Goal: Information Seeking & Learning: Check status

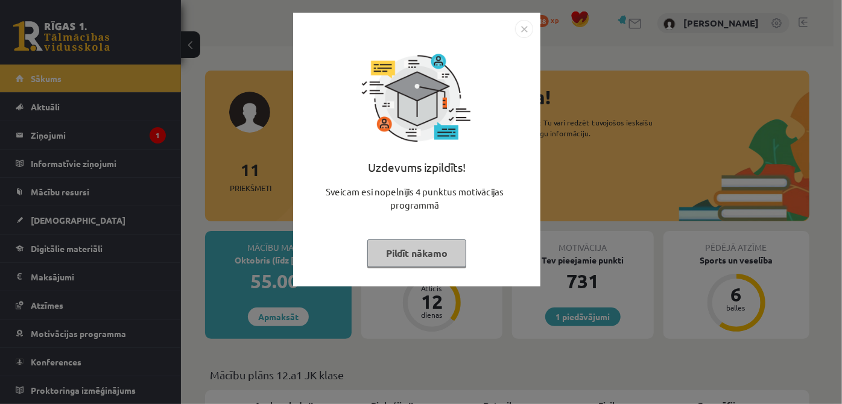
click at [440, 257] on button "Pildīt nākamo" at bounding box center [416, 253] width 99 height 28
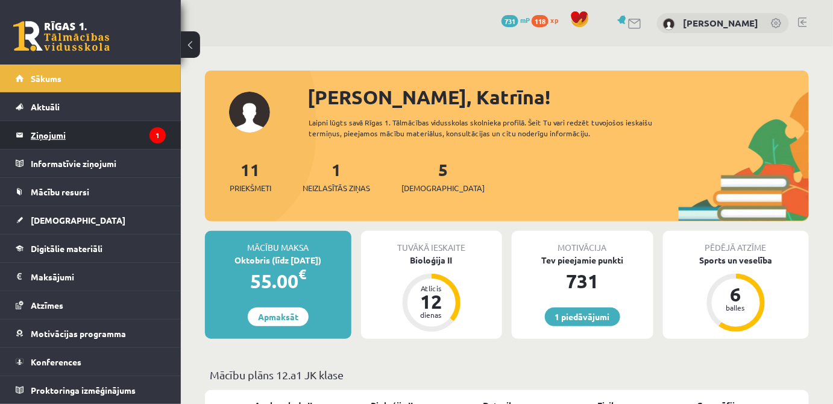
click at [111, 130] on legend "Ziņojumi 1" at bounding box center [98, 135] width 135 height 28
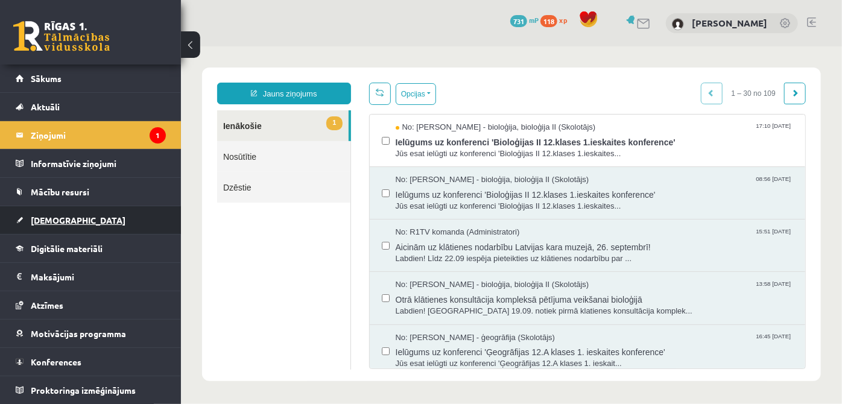
click at [66, 226] on link "[DEMOGRAPHIC_DATA]" at bounding box center [91, 220] width 150 height 28
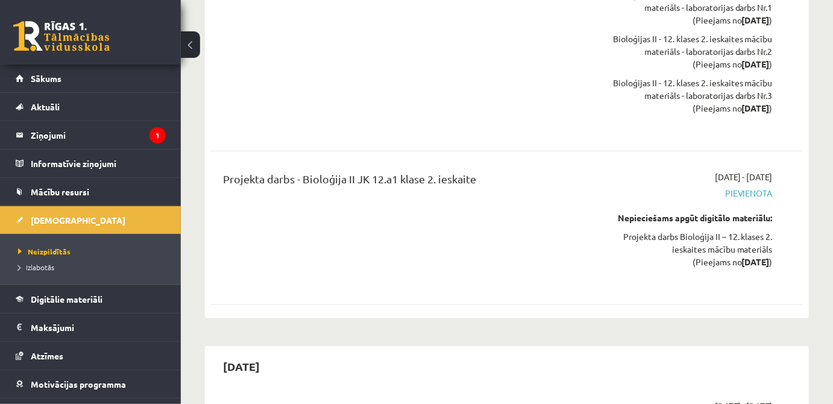
scroll to position [3343, 0]
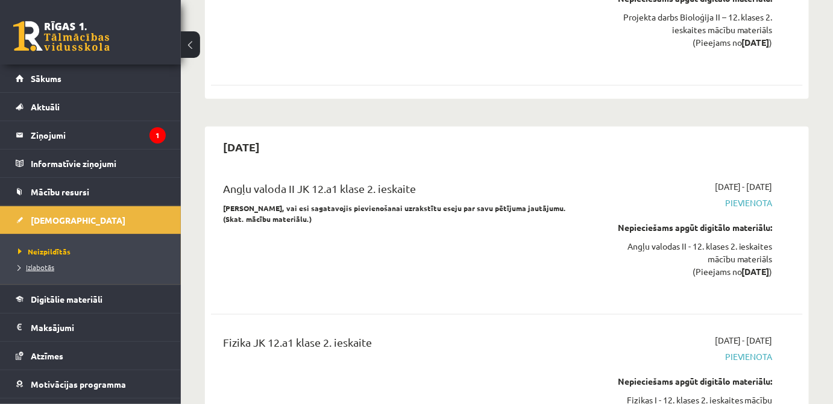
click at [51, 266] on span "Izlabotās" at bounding box center [36, 267] width 36 height 10
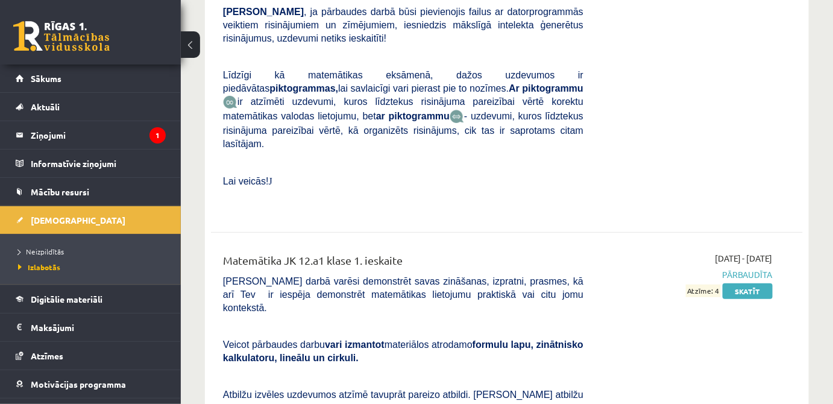
scroll to position [1645, 0]
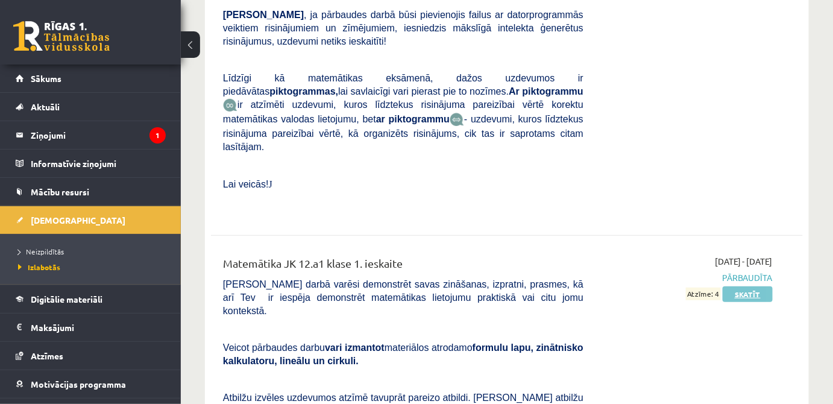
click at [746, 286] on link "Skatīt" at bounding box center [748, 294] width 50 height 16
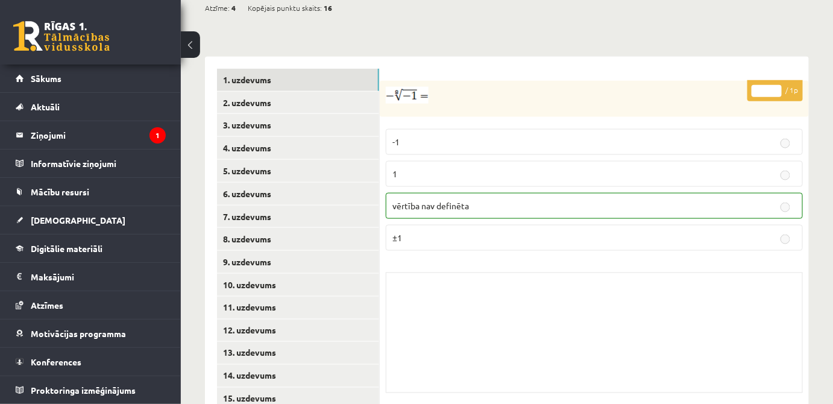
scroll to position [498, 0]
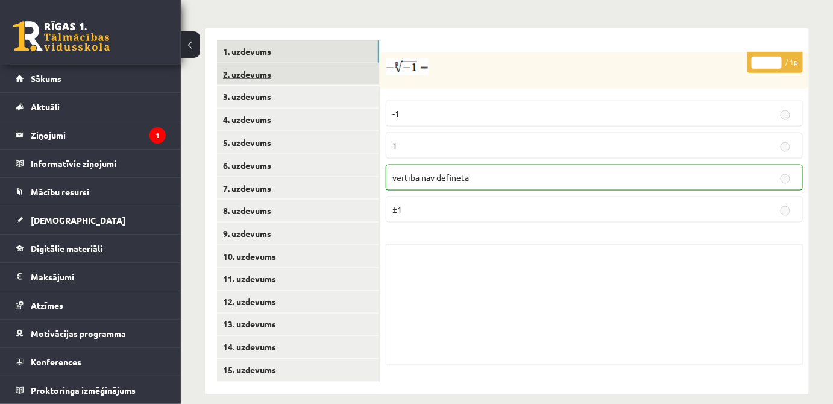
click at [294, 71] on link "2. uzdevums" at bounding box center [298, 74] width 162 height 22
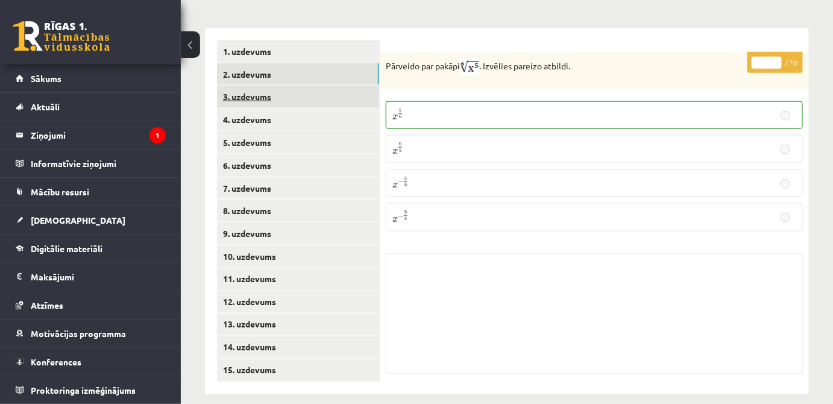
click at [286, 89] on link "3. uzdevums" at bounding box center [298, 97] width 162 height 22
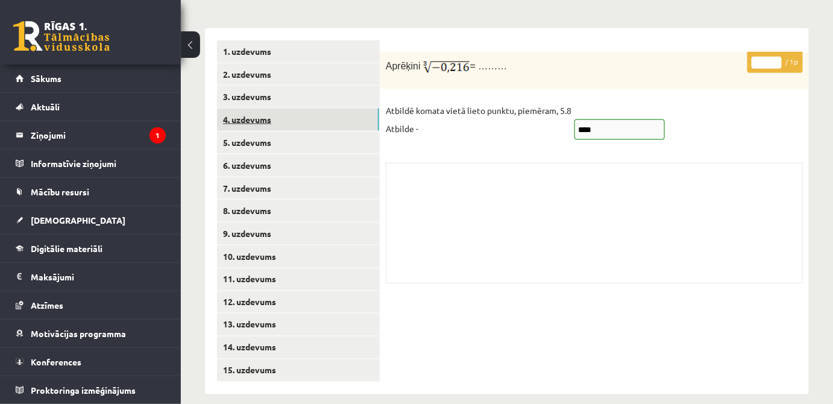
click at [283, 109] on link "4. uzdevums" at bounding box center [298, 120] width 162 height 22
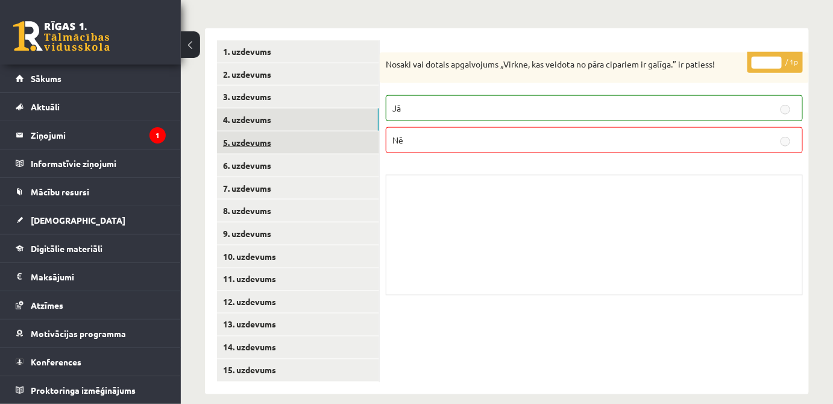
click at [280, 131] on link "5. uzdevums" at bounding box center [298, 142] width 162 height 22
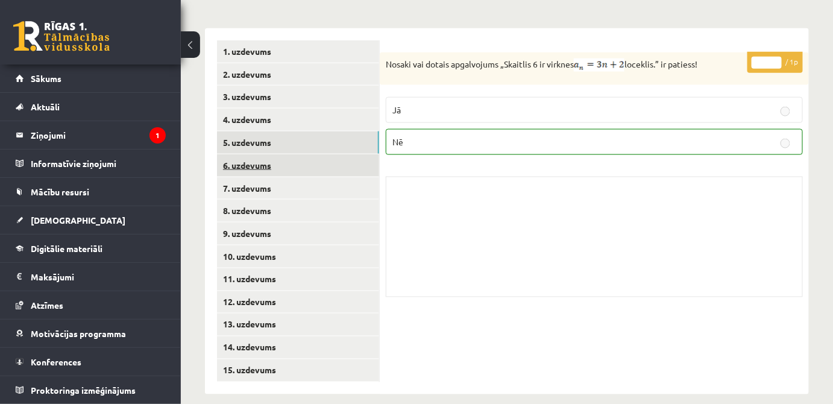
click at [280, 154] on link "6. uzdevums" at bounding box center [298, 165] width 162 height 22
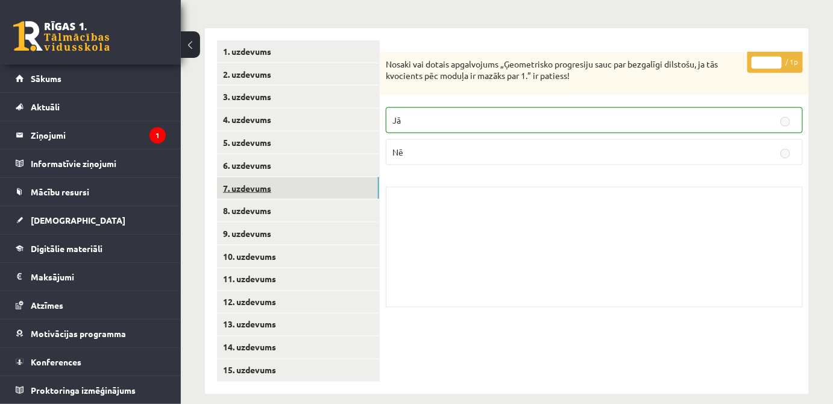
click at [281, 177] on link "7. uzdevums" at bounding box center [298, 188] width 162 height 22
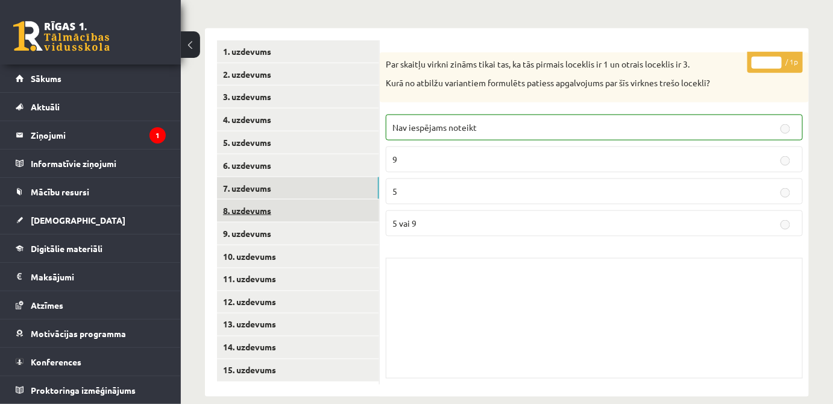
click at [282, 200] on link "8. uzdevums" at bounding box center [298, 211] width 162 height 22
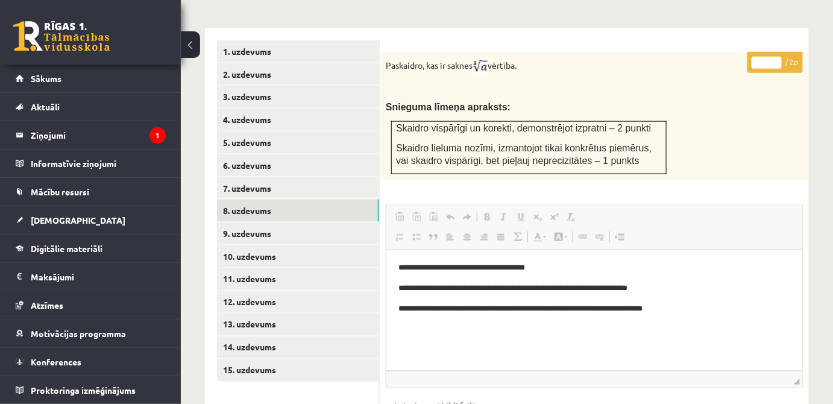
scroll to position [0, 0]
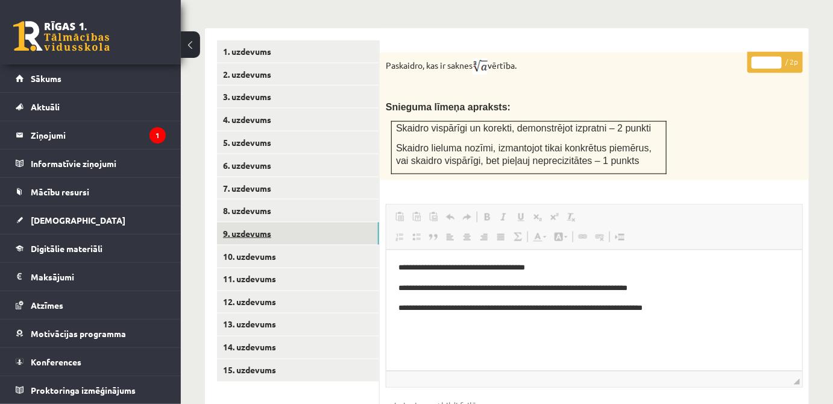
click at [260, 222] on link "9. uzdevums" at bounding box center [298, 233] width 162 height 22
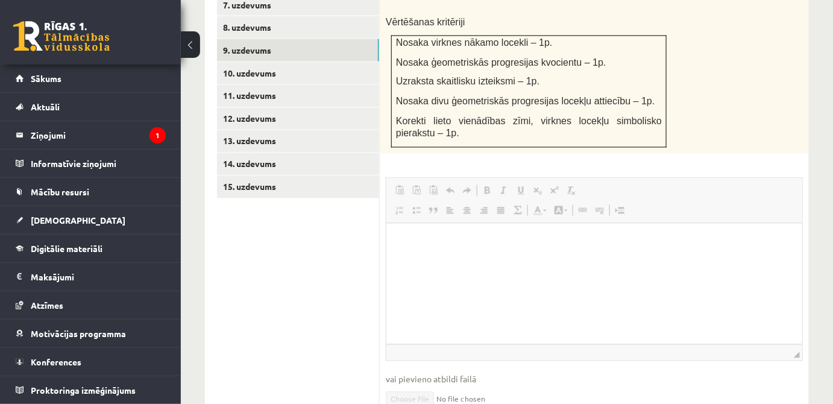
scroll to position [823, 0]
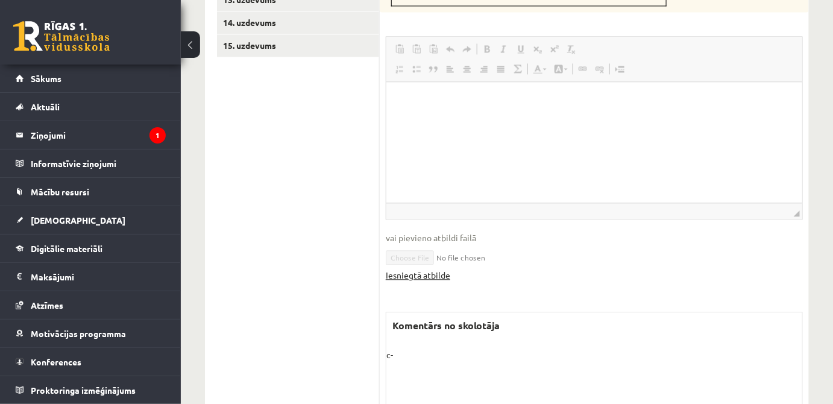
click at [410, 269] on link "Iesniegtā atbilde" at bounding box center [418, 275] width 65 height 13
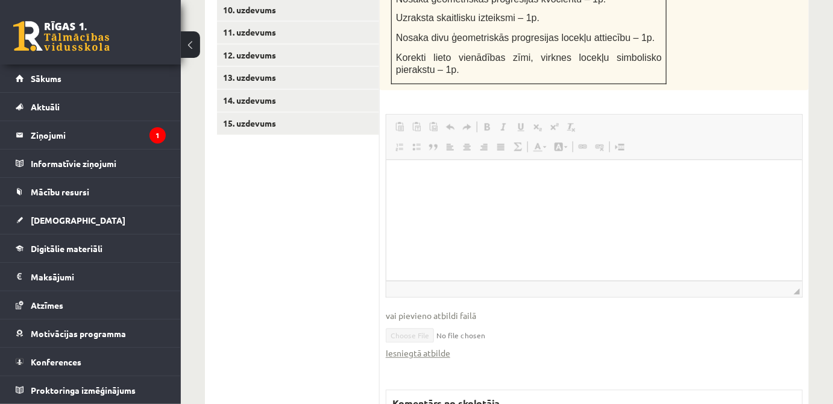
scroll to position [658, 0]
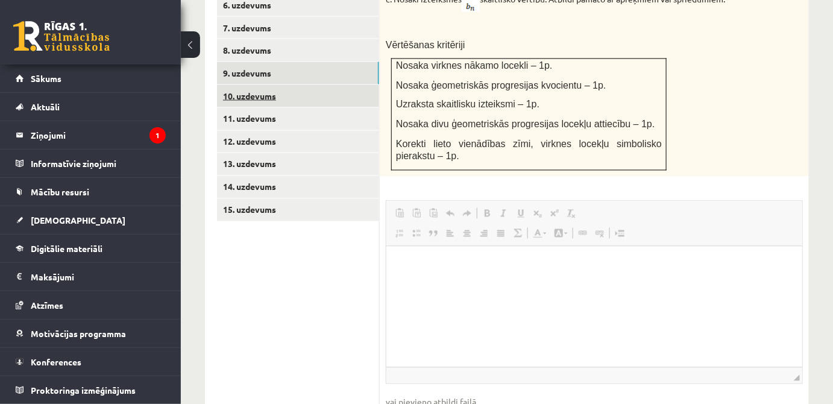
click at [279, 85] on link "10. uzdevums" at bounding box center [298, 96] width 162 height 22
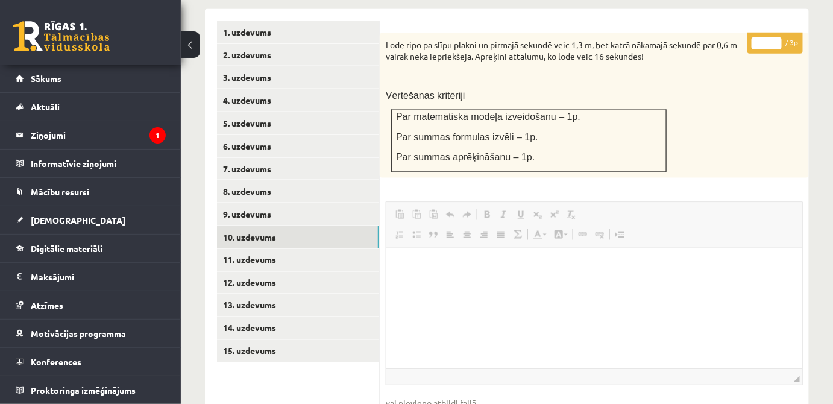
scroll to position [455, 0]
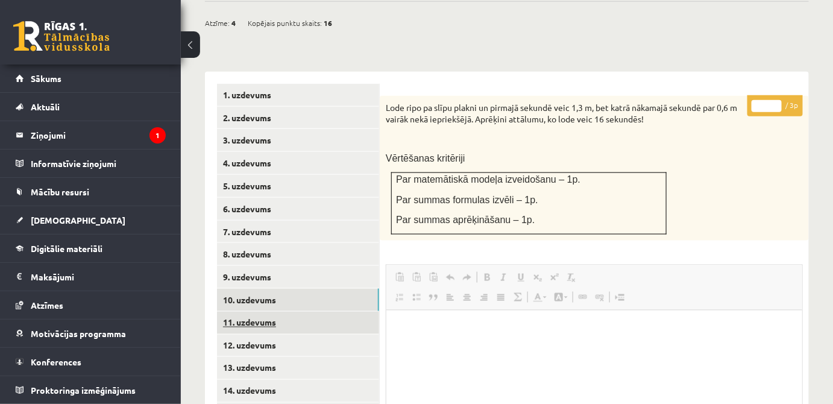
click at [329, 312] on link "11. uzdevums" at bounding box center [298, 323] width 162 height 22
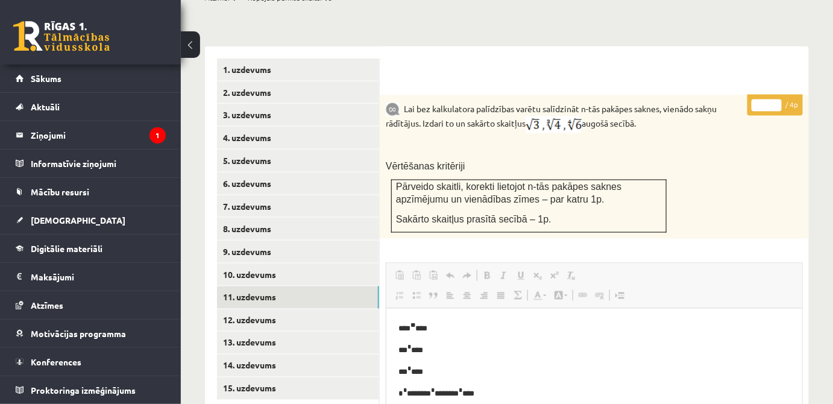
scroll to position [548, 0]
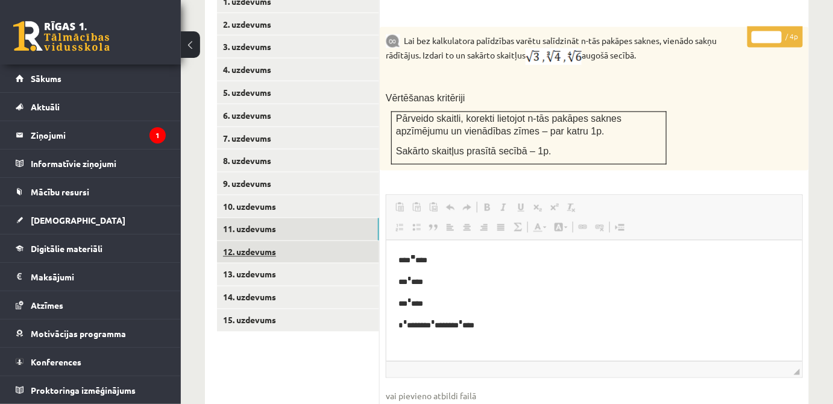
click at [362, 241] on link "12. uzdevums" at bounding box center [298, 252] width 162 height 22
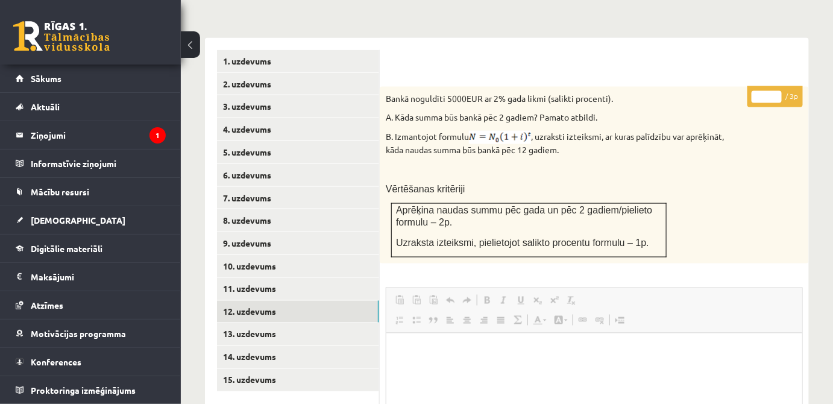
scroll to position [521, 0]
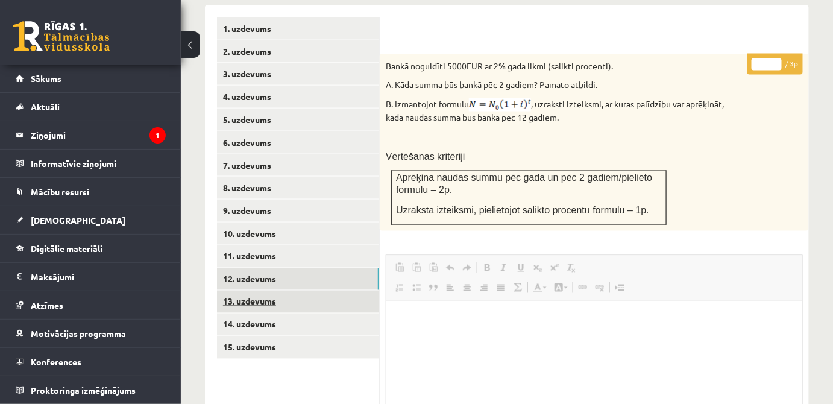
click at [346, 291] on link "13. uzdevums" at bounding box center [298, 302] width 162 height 22
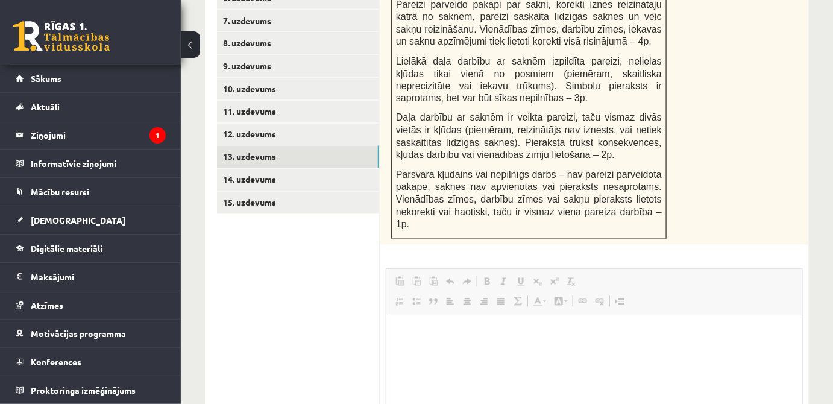
scroll to position [544, 0]
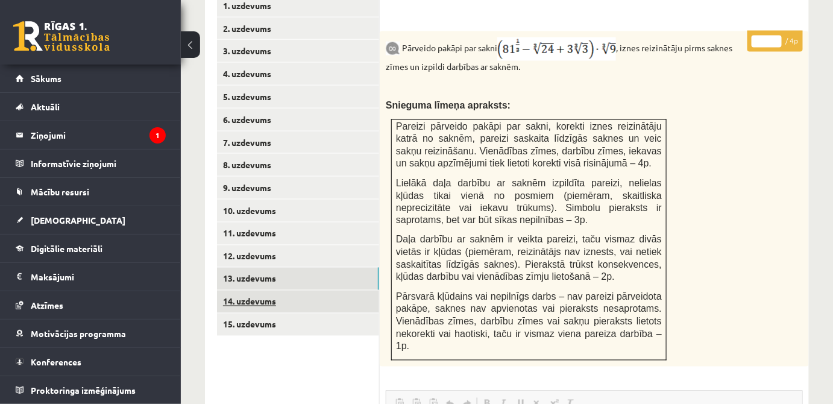
click at [245, 293] on link "14. uzdevums" at bounding box center [298, 302] width 162 height 22
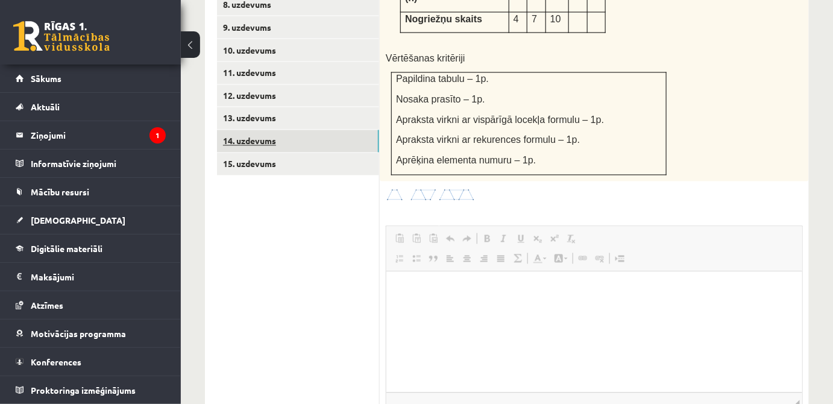
scroll to position [649, 0]
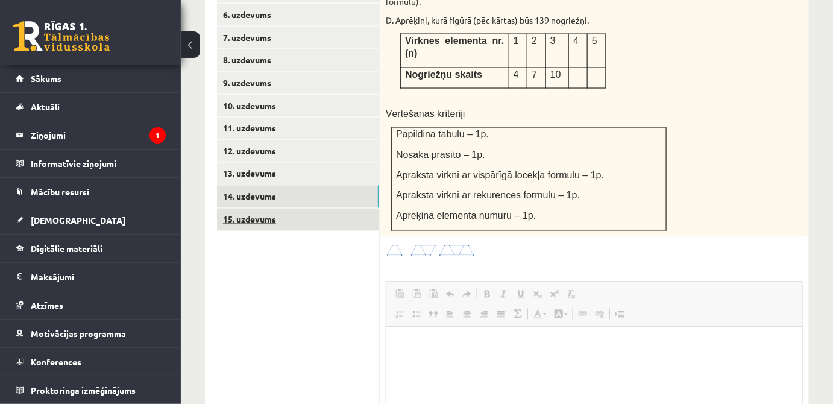
click at [299, 209] on link "15. uzdevums" at bounding box center [298, 220] width 162 height 22
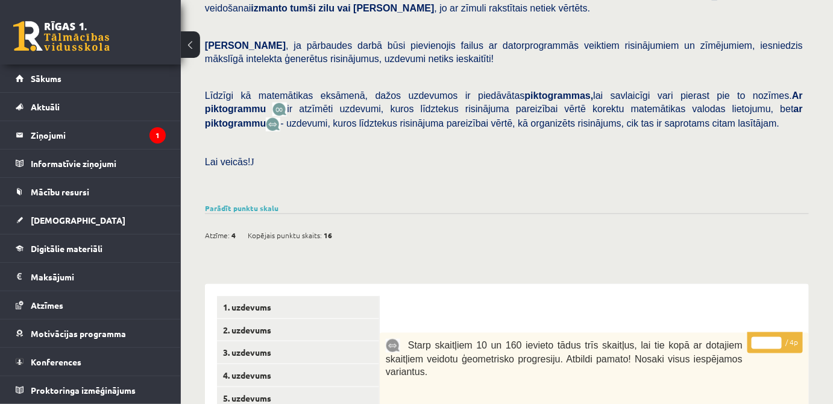
scroll to position [242, 0]
click at [266, 203] on link "Parādīt punktu skalu" at bounding box center [242, 208] width 74 height 10
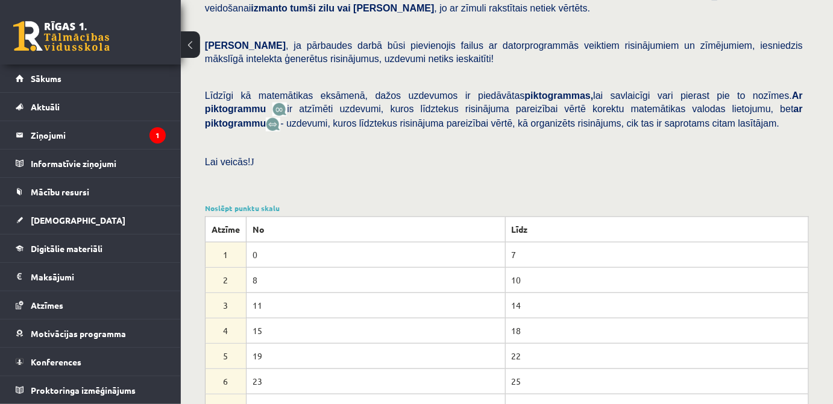
scroll to position [187, 0]
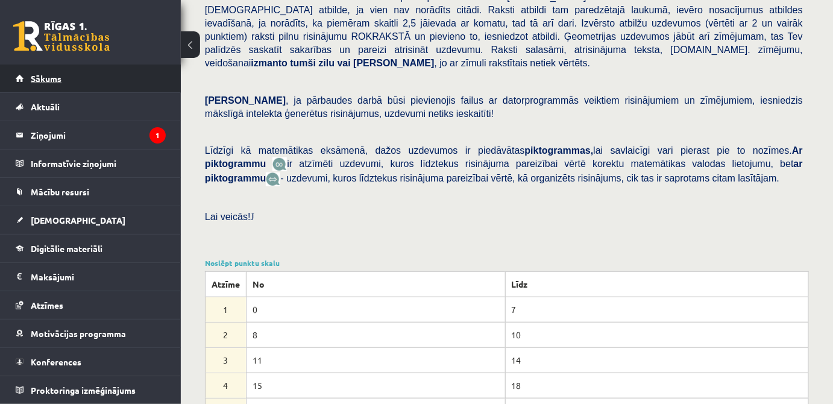
click at [58, 89] on link "Sākums" at bounding box center [91, 79] width 150 height 28
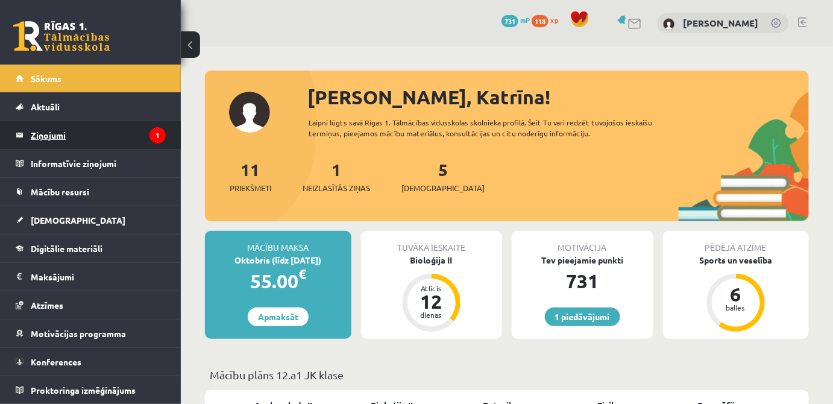
click at [116, 139] on legend "Ziņojumi 1" at bounding box center [98, 135] width 135 height 28
